Goal: Find specific page/section: Find specific page/section

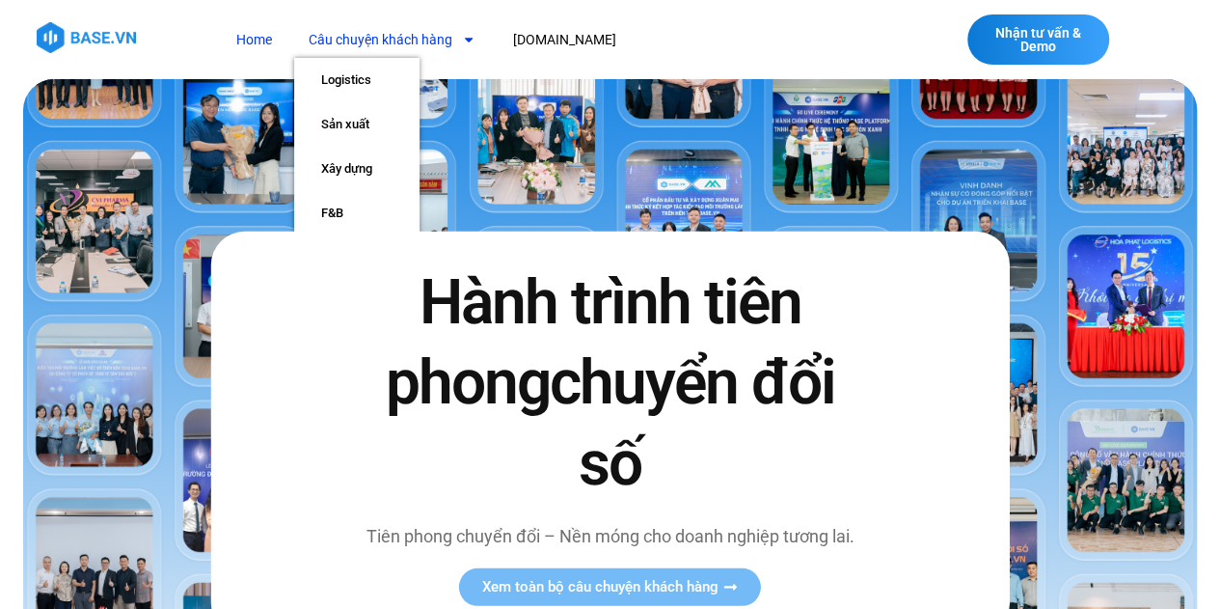
click at [253, 30] on link "Home" at bounding box center [254, 40] width 65 height 36
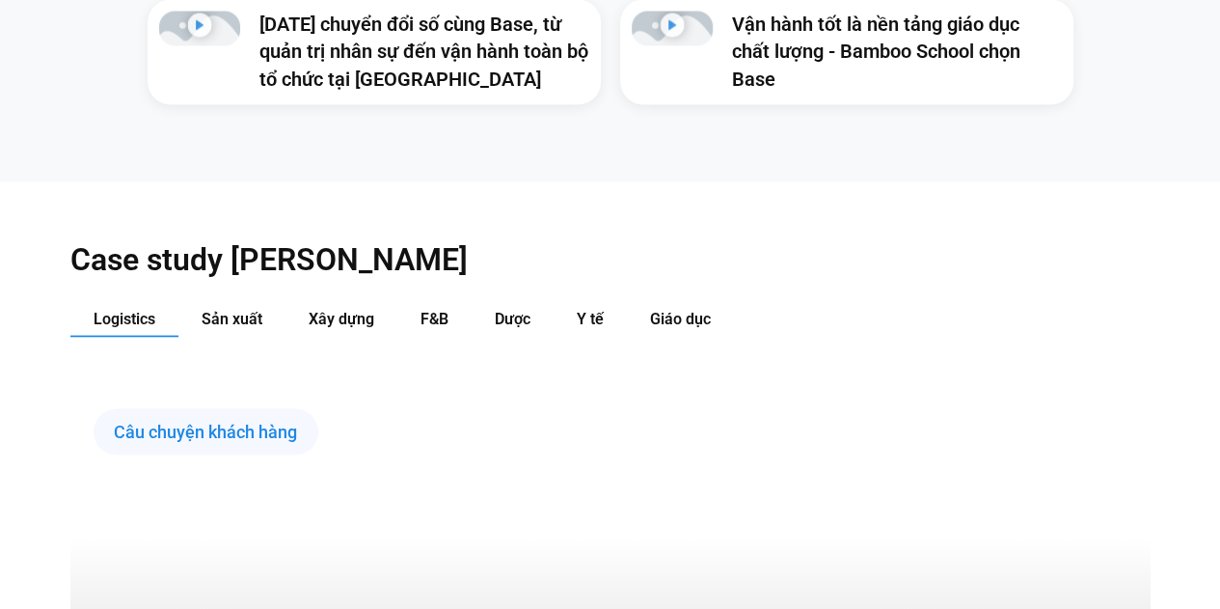
scroll to position [1833, 0]
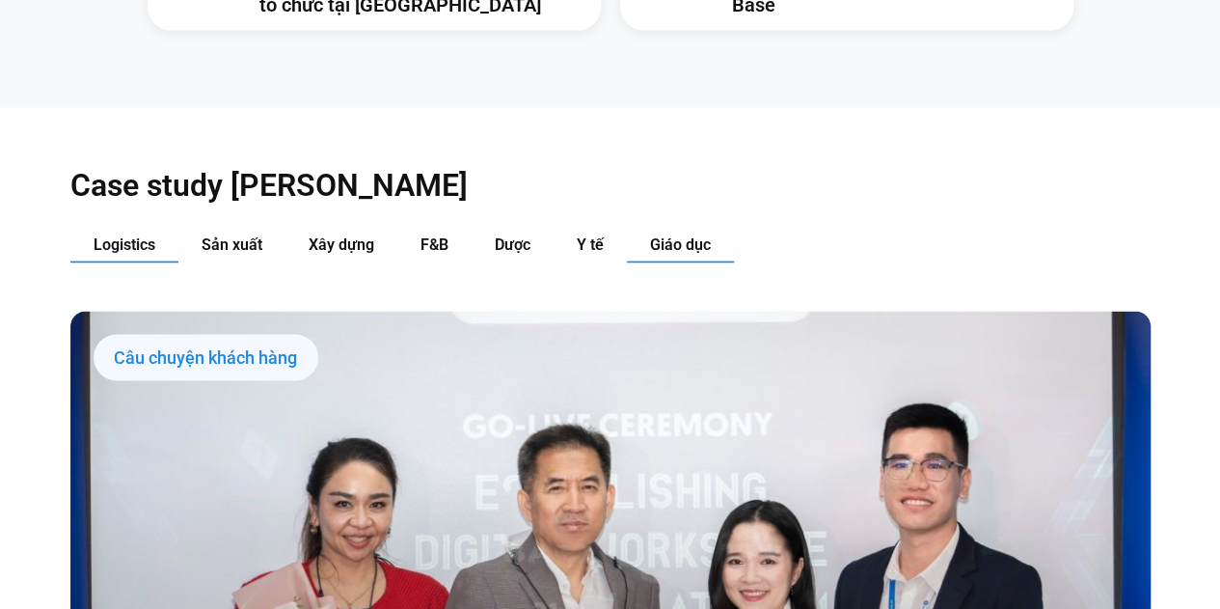
click at [704, 235] on span "Giáo dục" at bounding box center [680, 244] width 61 height 18
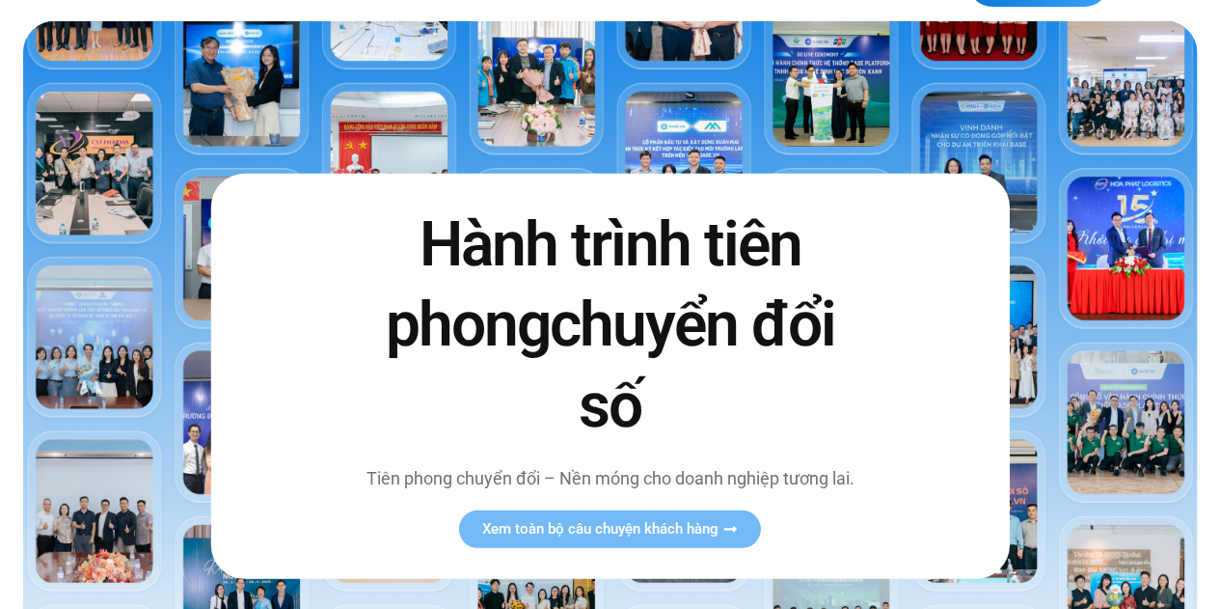
scroll to position [0, 0]
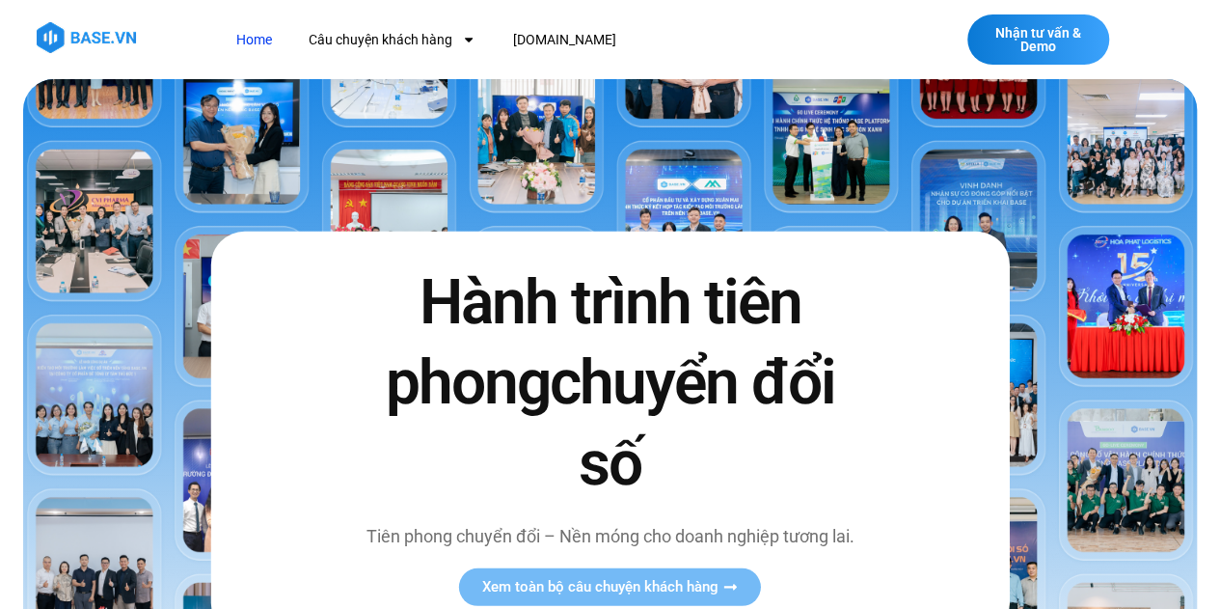
click at [256, 39] on link "Home" at bounding box center [254, 40] width 65 height 36
